Goal: Task Accomplishment & Management: Manage account settings

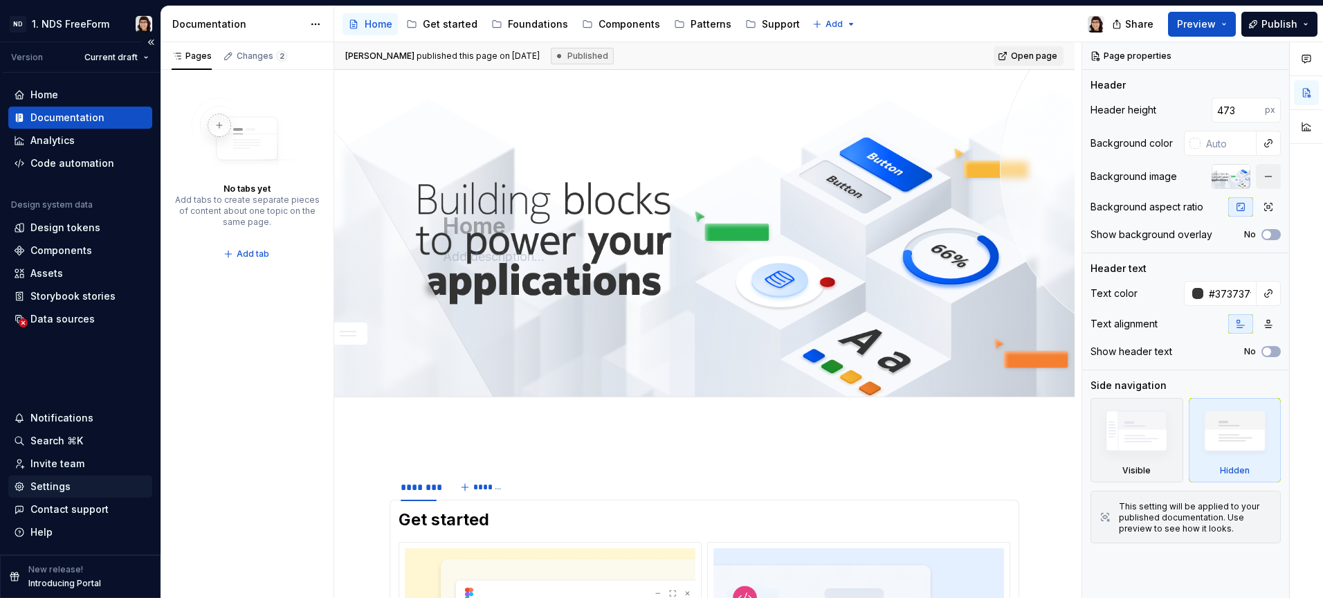
click at [86, 491] on div "Settings" at bounding box center [80, 486] width 133 height 14
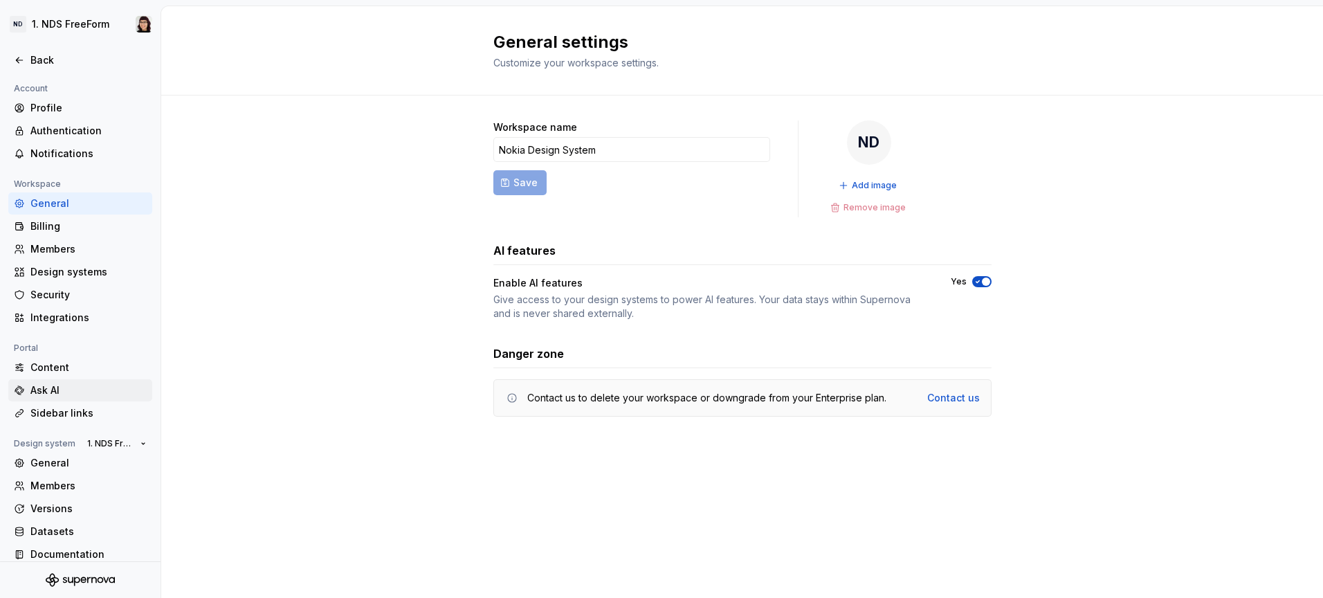
click at [77, 392] on div "Ask AI" at bounding box center [88, 390] width 116 height 14
type textarea "*"
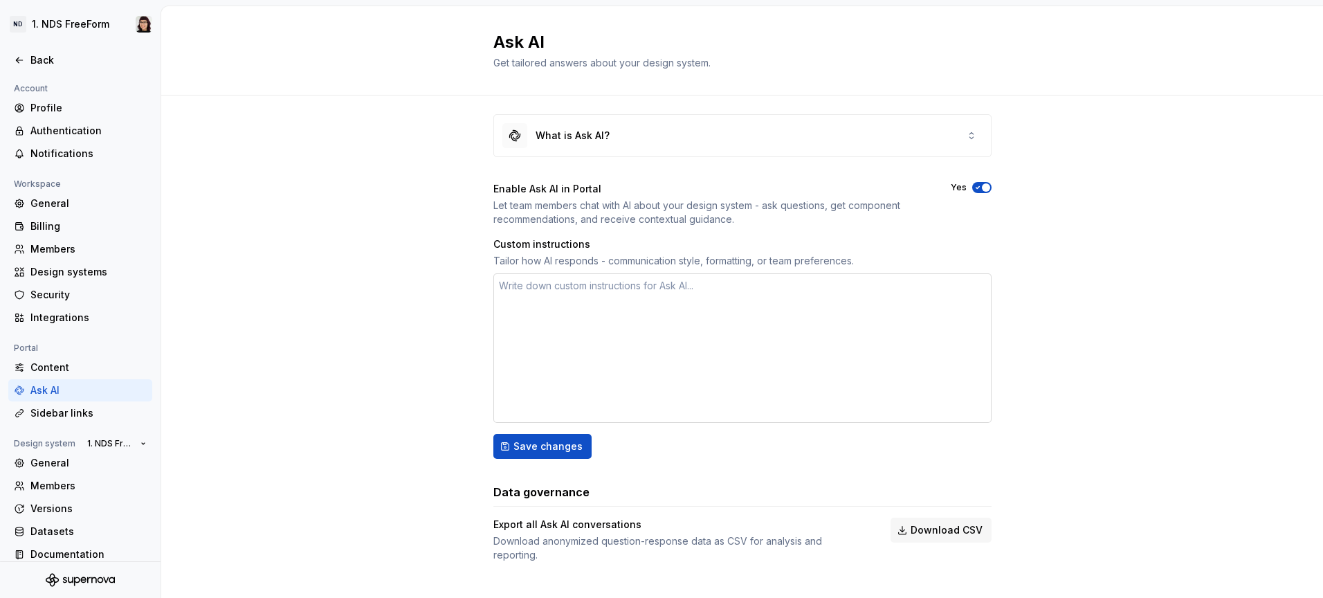
scroll to position [9, 0]
click at [77, 417] on div "Sidebar links" at bounding box center [88, 413] width 116 height 14
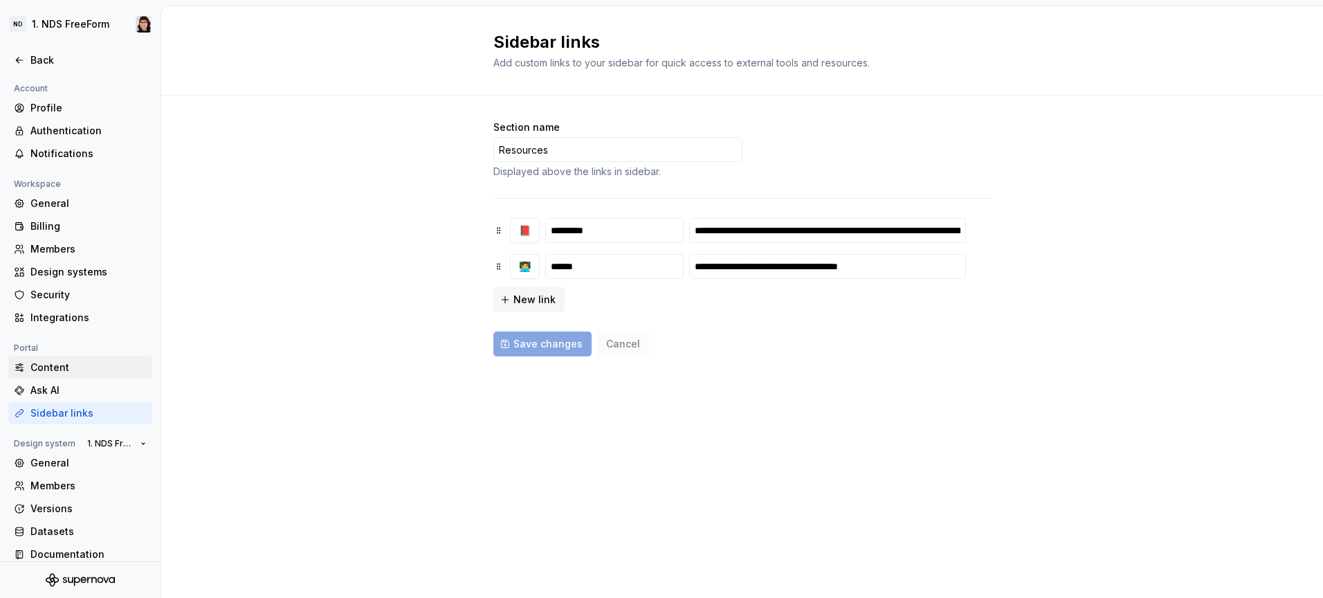
click at [85, 378] on div "Content" at bounding box center [80, 367] width 144 height 22
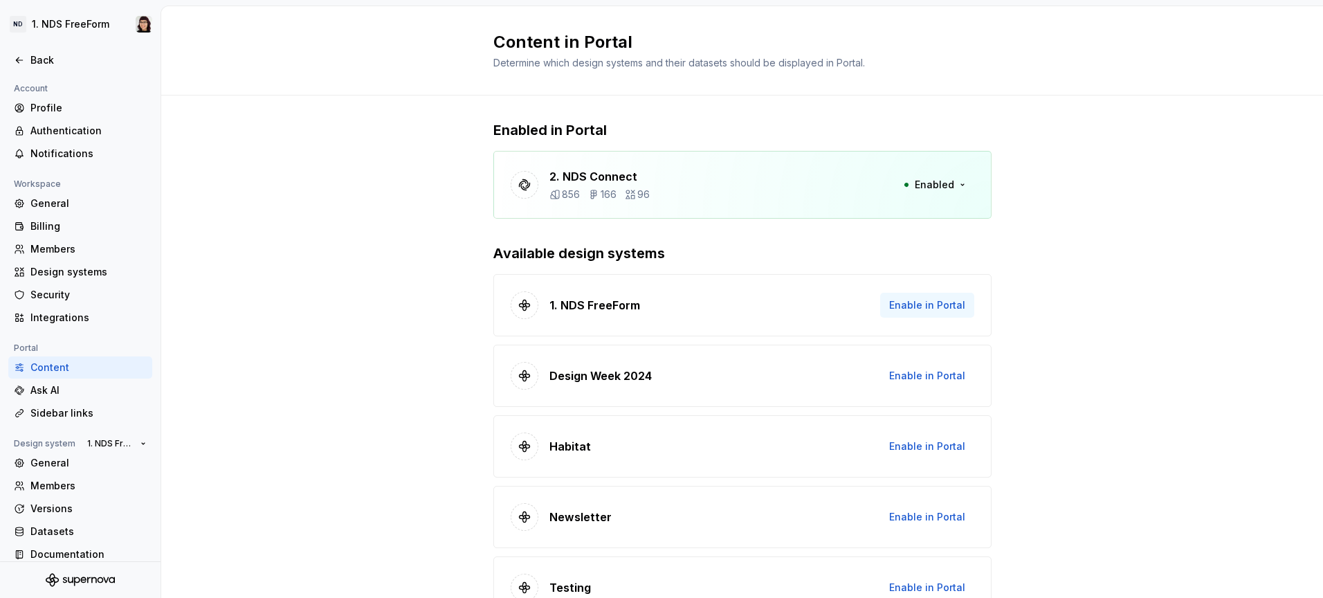
click at [901, 295] on button "Enable in Portal" at bounding box center [927, 305] width 94 height 25
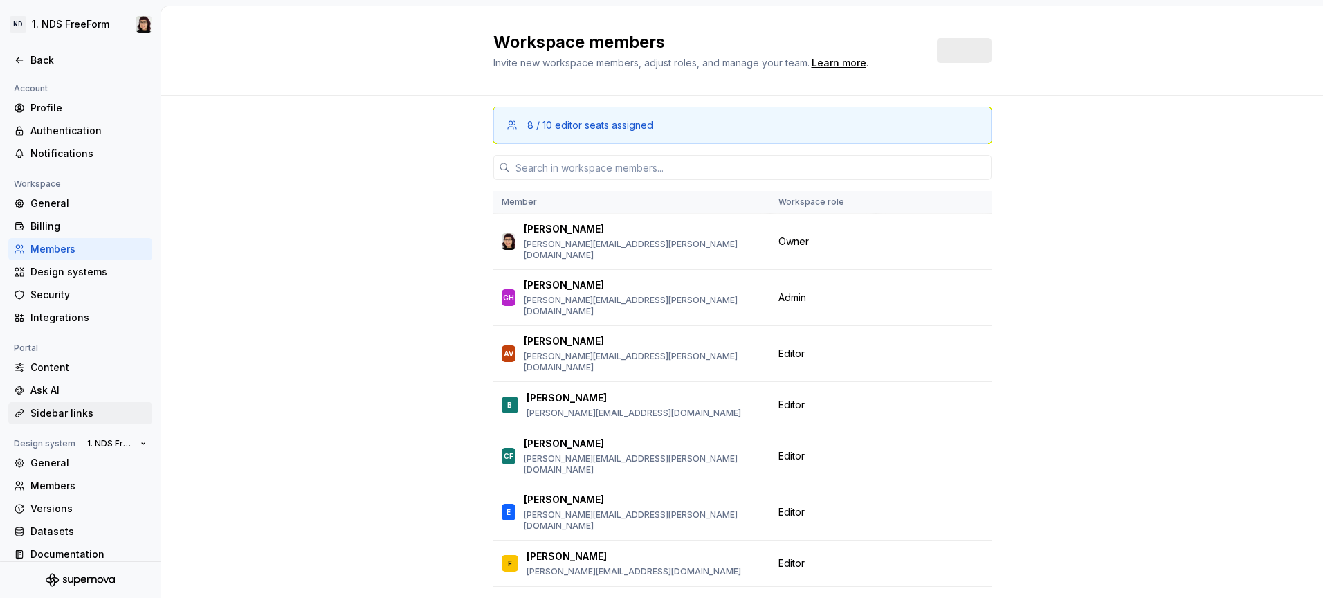
scroll to position [12, 0]
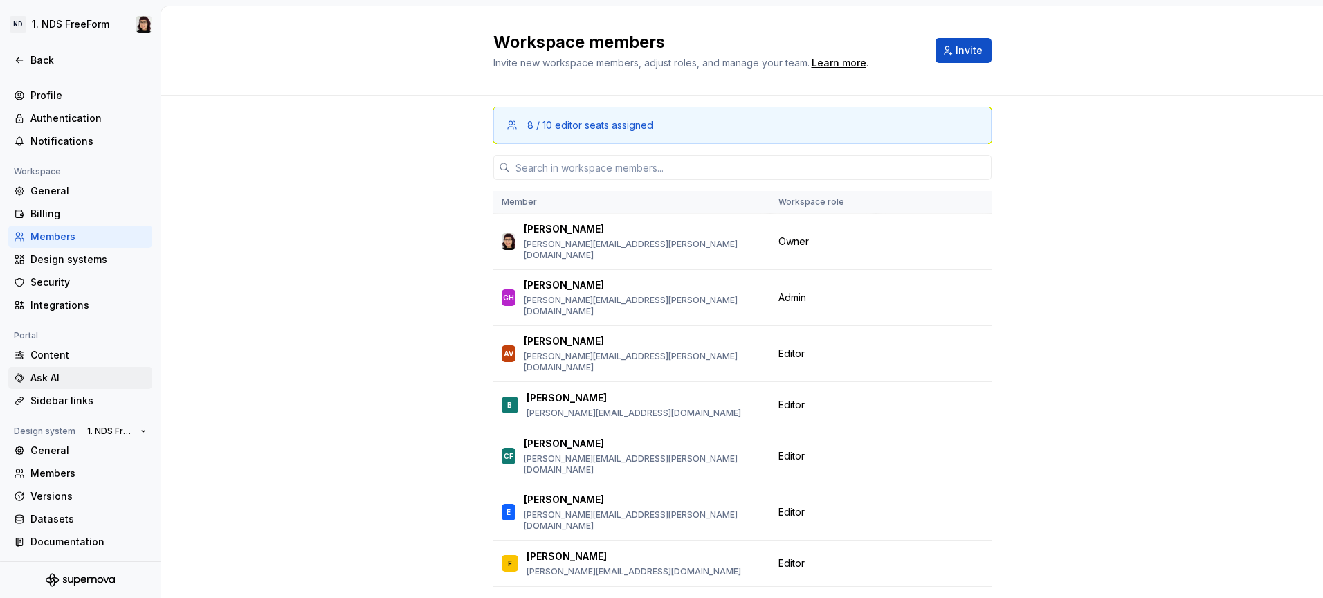
click at [92, 380] on div "Ask AI" at bounding box center [88, 378] width 116 height 14
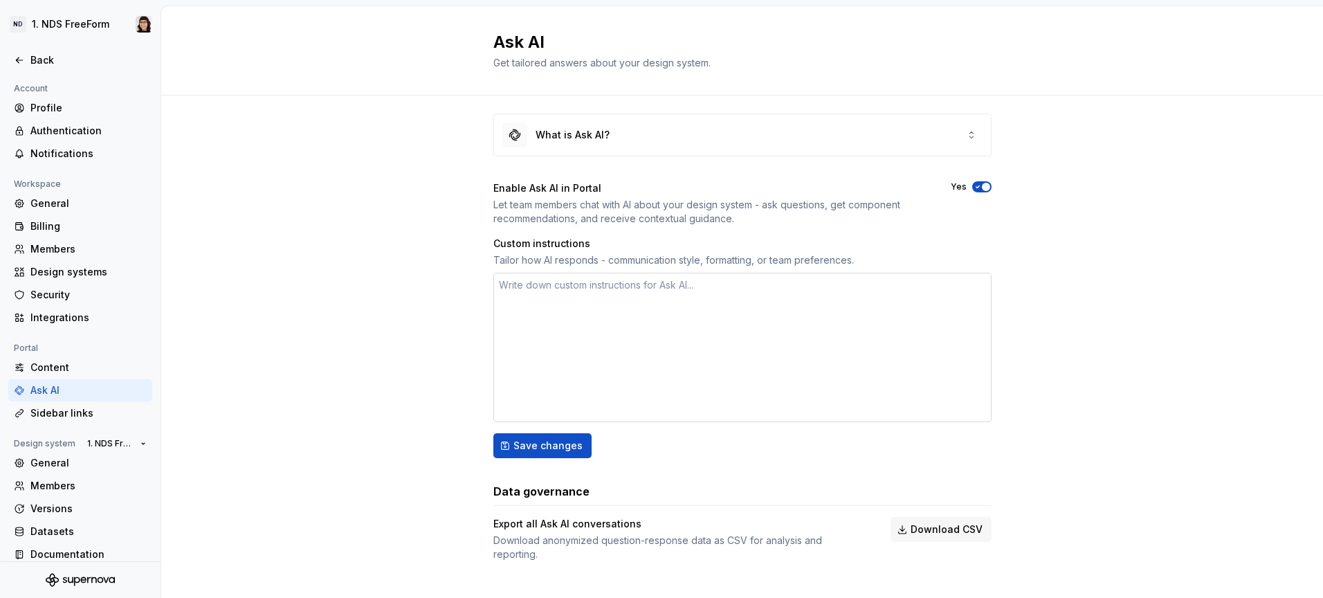
scroll to position [9, 0]
click at [74, 374] on div "Content" at bounding box center [80, 367] width 144 height 22
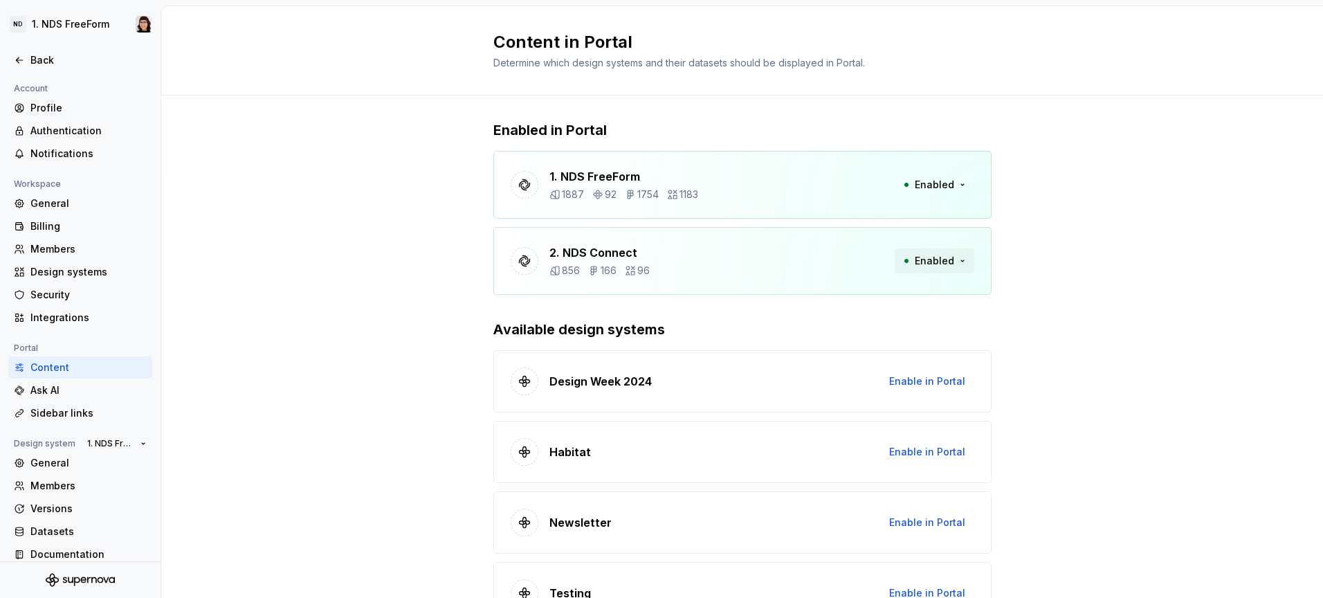
click at [925, 255] on span "Enabled" at bounding box center [934, 261] width 39 height 14
click at [924, 295] on div "Disable from Portal" at bounding box center [902, 291] width 93 height 14
click at [928, 292] on div "Disable from Portal" at bounding box center [902, 291] width 93 height 14
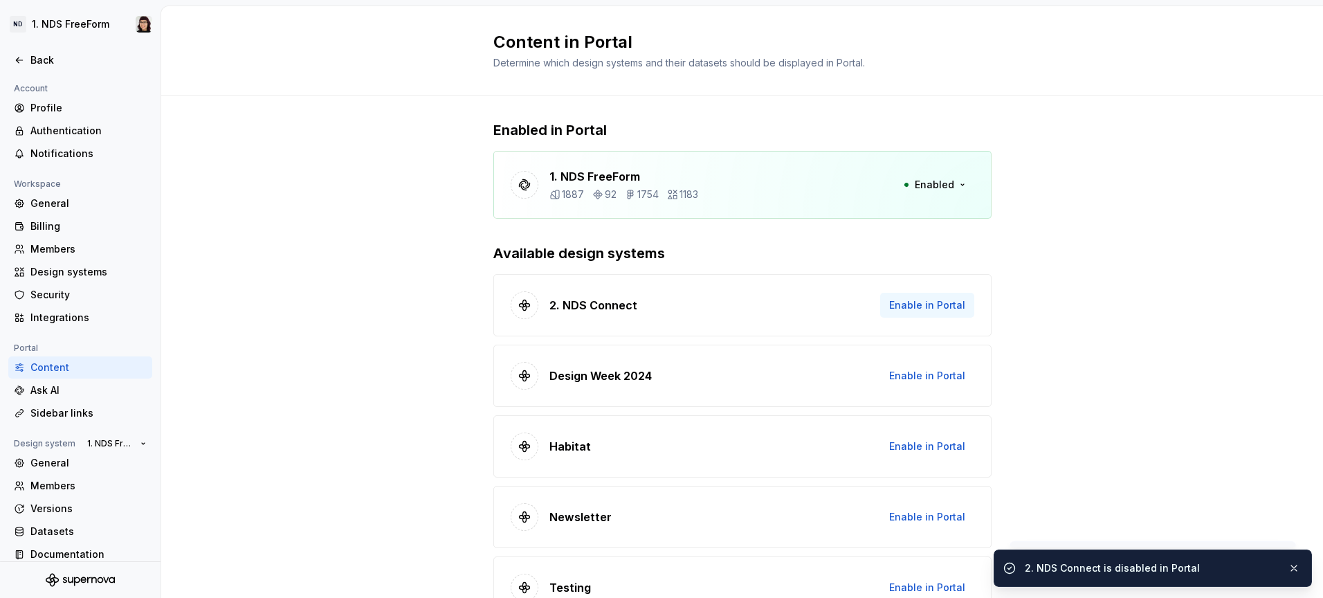
click at [932, 311] on span "Enable in Portal" at bounding box center [927, 305] width 76 height 14
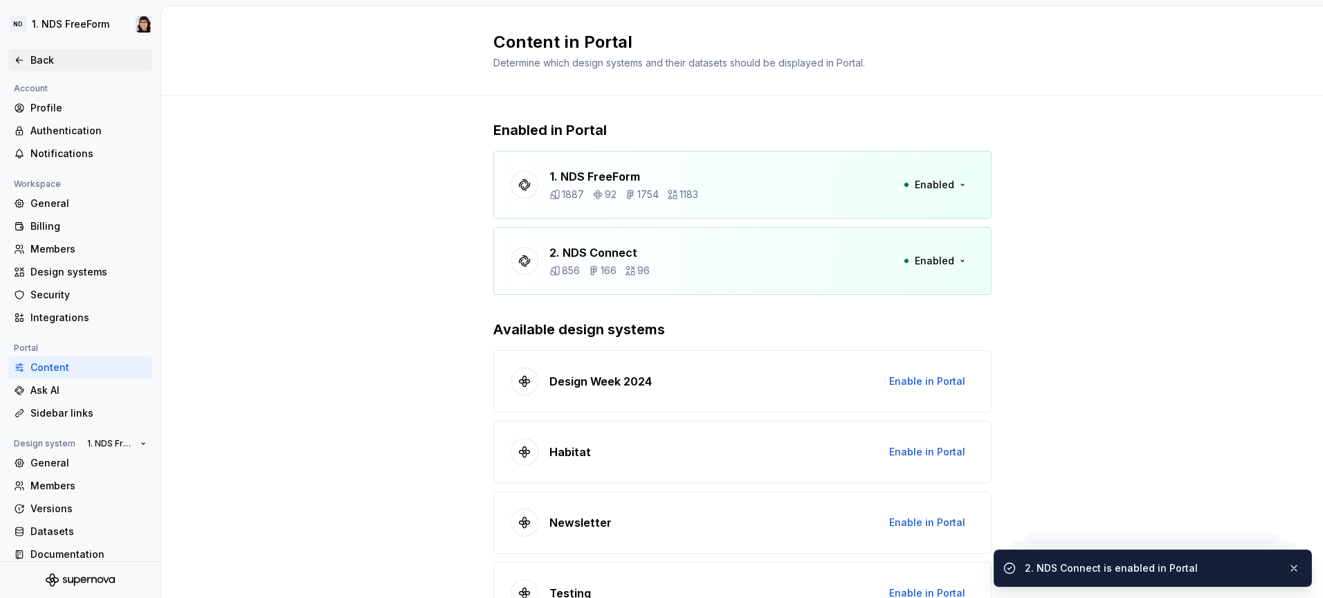
click at [26, 61] on div "Back" at bounding box center [80, 60] width 133 height 14
click at [738, 270] on div "2. NDS Connect 856 166 96 Enabled" at bounding box center [742, 261] width 498 height 68
click at [56, 63] on div "Back" at bounding box center [88, 60] width 116 height 14
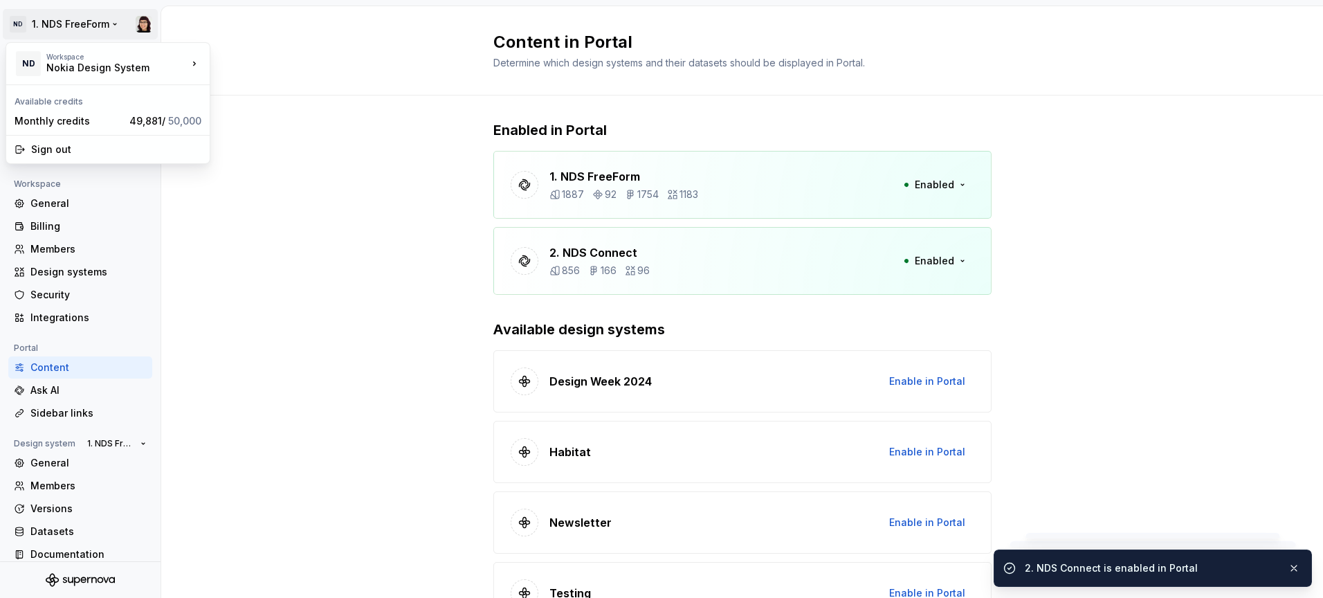
click at [36, 21] on html "ND 1. NDS FreeForm Back Account Profile Authentication Notifications Workspace …" at bounding box center [661, 299] width 1323 height 598
click at [281, 237] on html "ND 1. NDS FreeForm Back Account Profile Authentication Notifications Workspace …" at bounding box center [661, 299] width 1323 height 598
